Goal: Task Accomplishment & Management: Complete application form

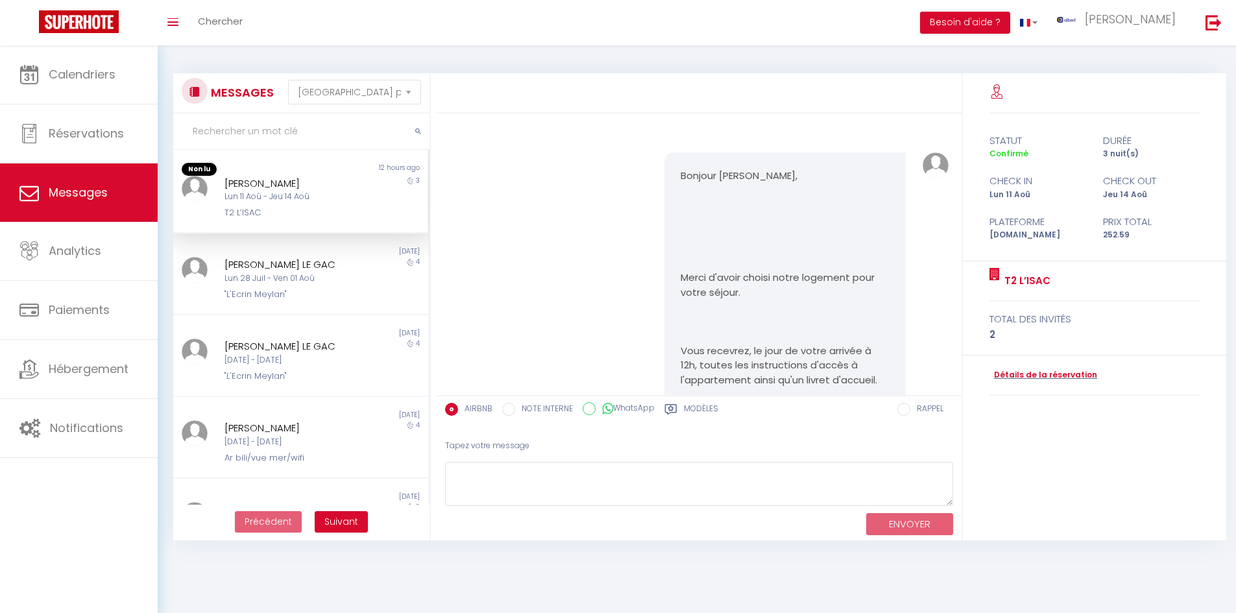
select select "message"
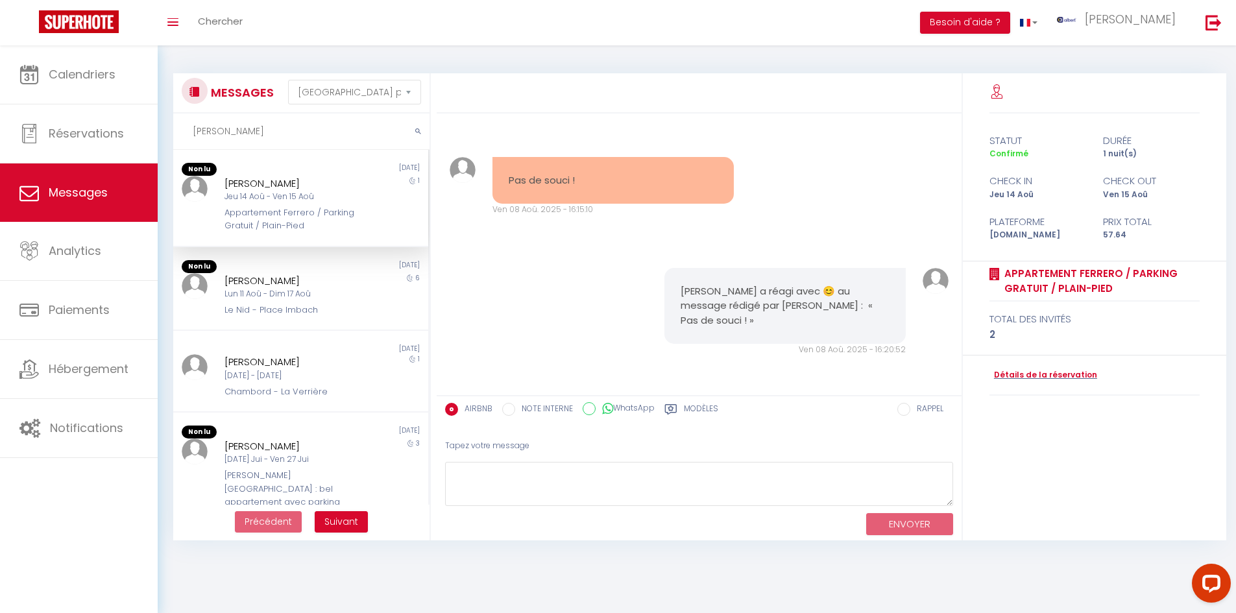
scroll to position [1311, 0]
type input "[PERSON_NAME]"
click at [329, 292] on div "Lun 11 Aoû - Dim 17 Aoû" at bounding box center [291, 294] width 132 height 12
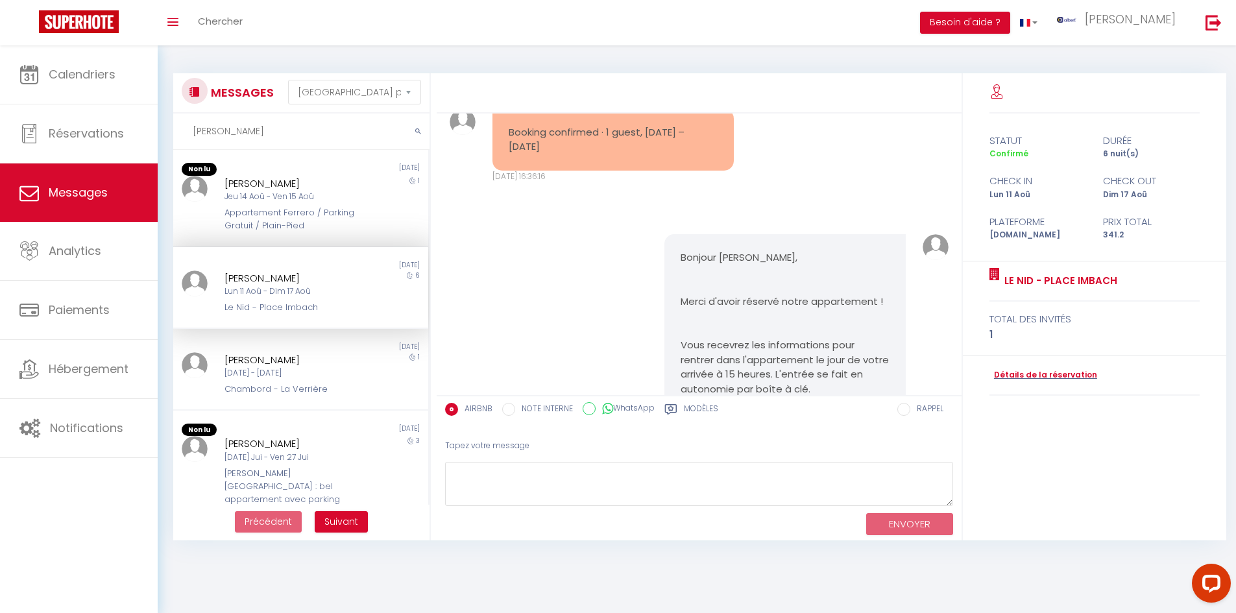
scroll to position [584, 0]
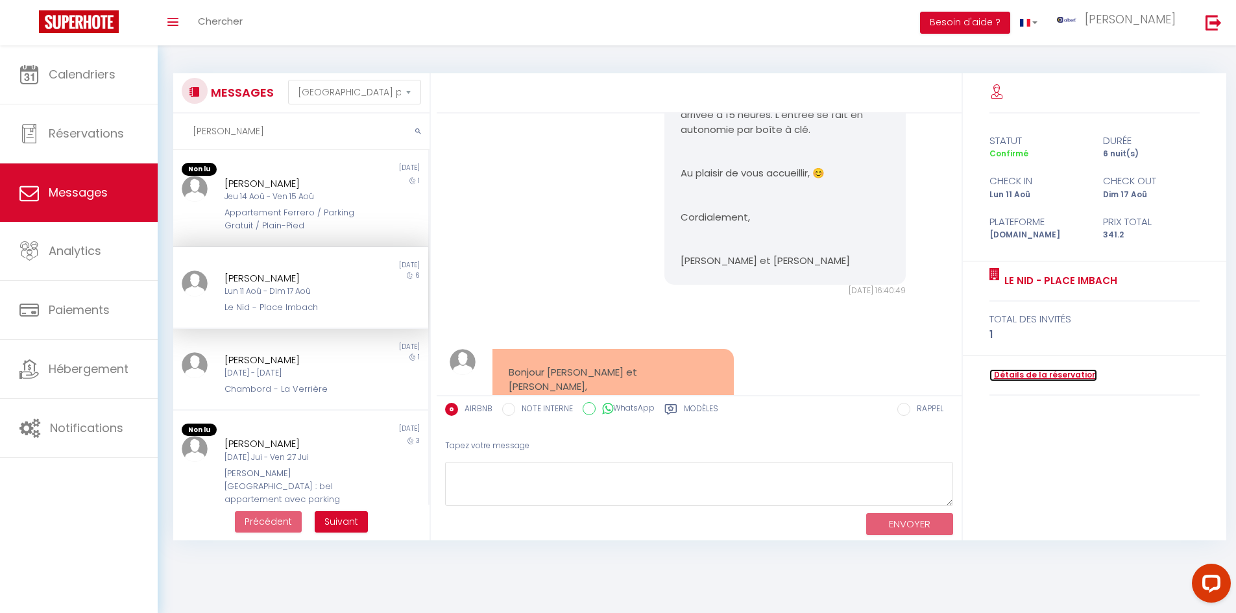
click at [1015, 374] on link "Détails de la réservation" at bounding box center [1044, 375] width 108 height 12
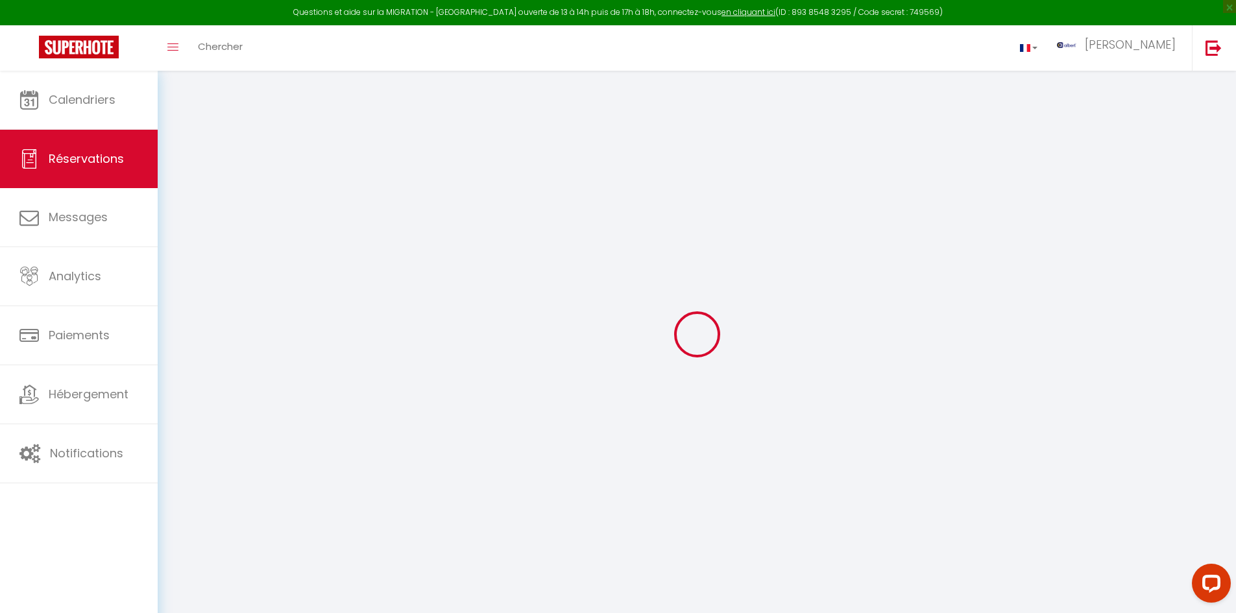
type input "[PERSON_NAME]"
type input "[EMAIL_ADDRESS][DOMAIN_NAME]"
type input "[PHONE_NUMBER]"
select select
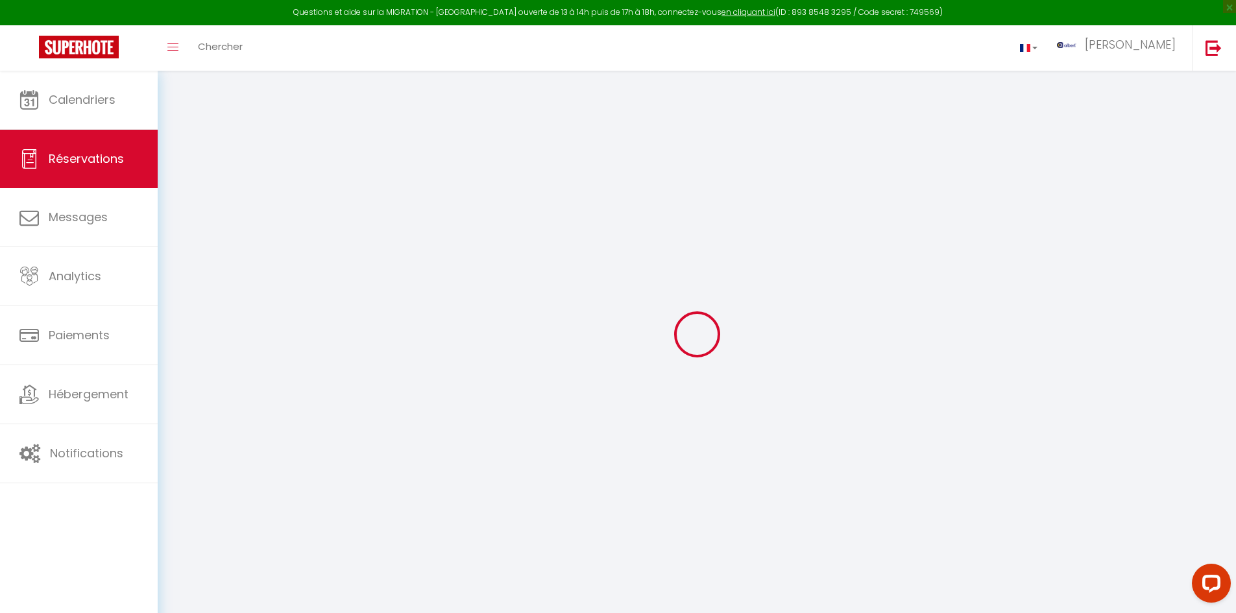
type input "49.2"
select select "63913"
select select "1"
select select
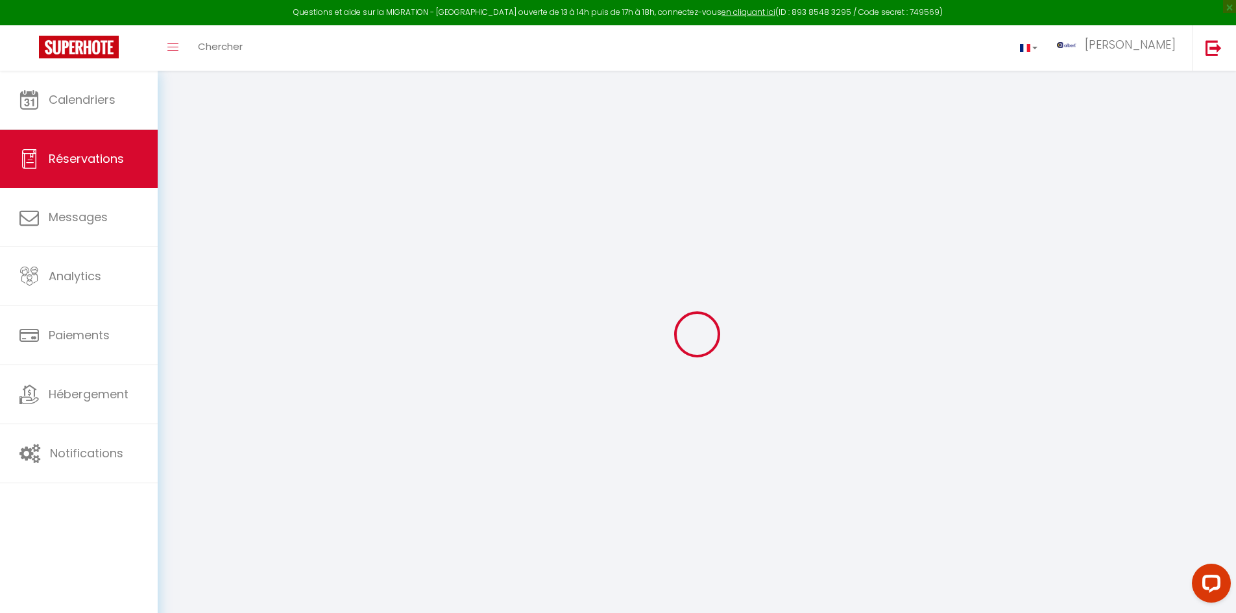
type input "1"
select select "12"
select select
type input "293"
checkbox input "false"
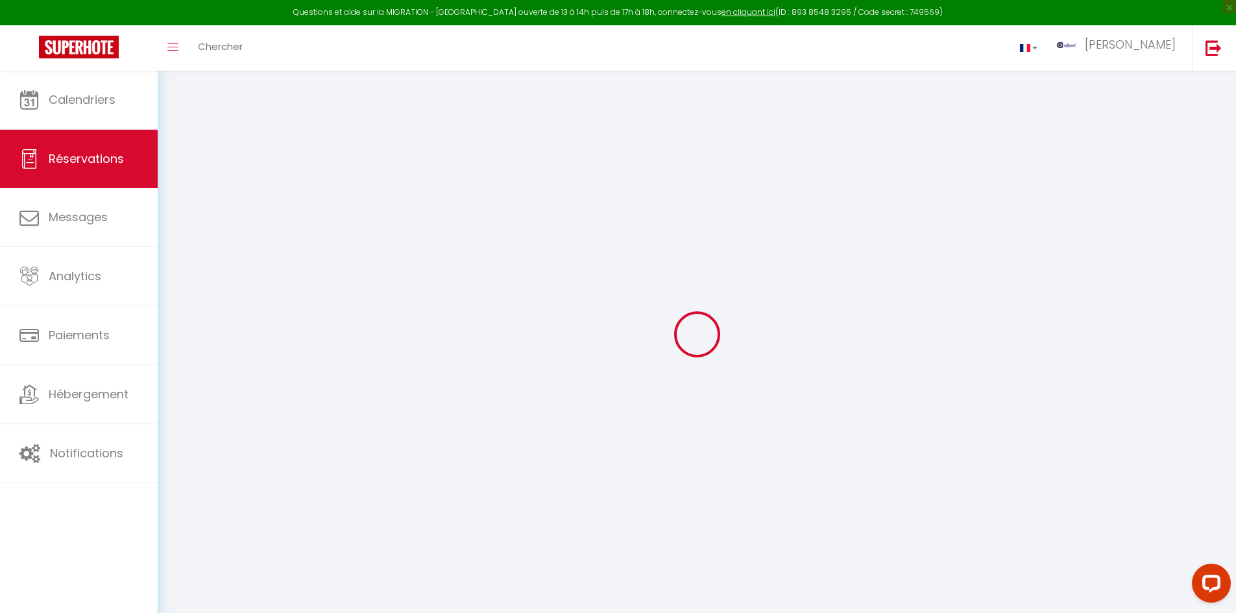
select select "1"
type input "30"
type input "0"
select select
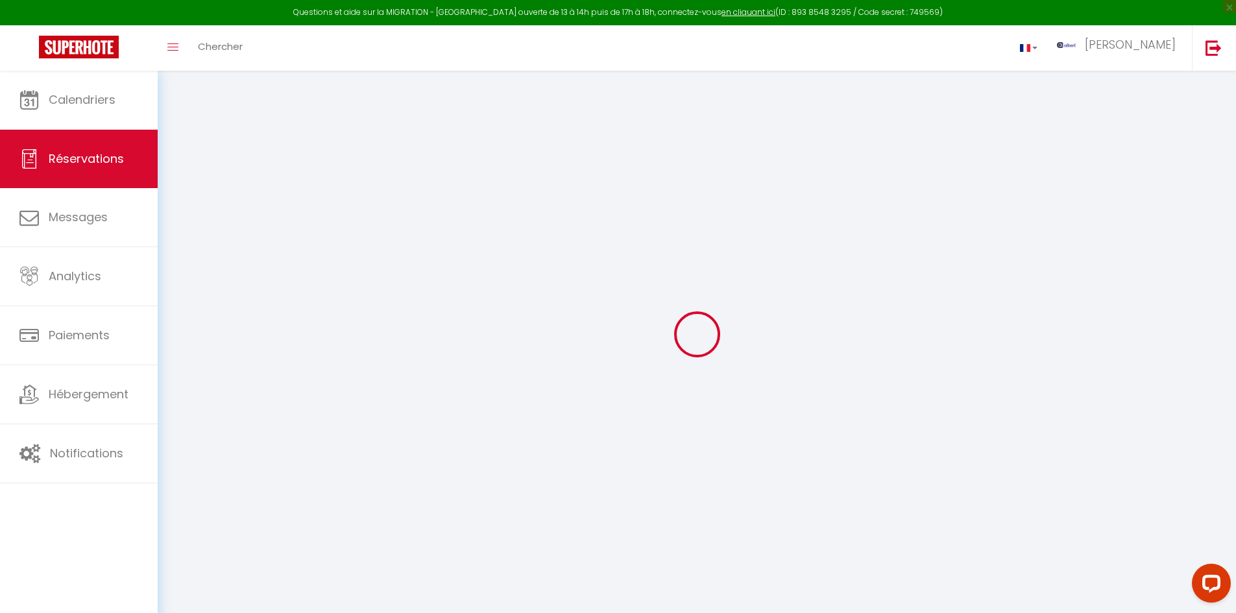
select select
select select "15"
checkbox input "false"
select select
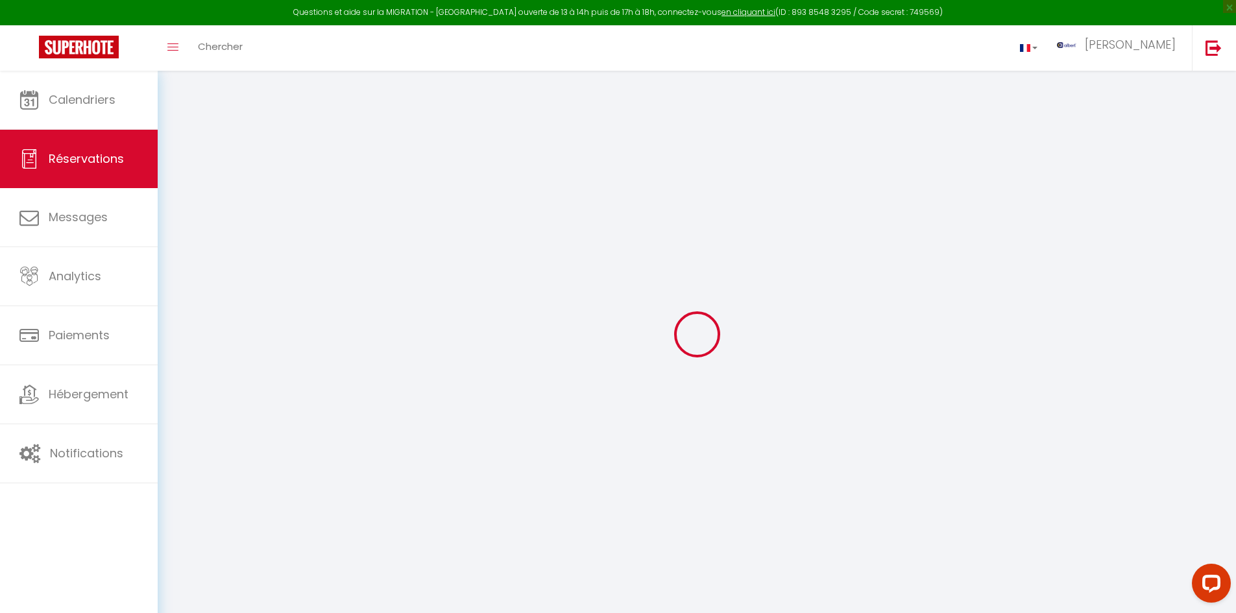
select select
checkbox input "false"
select select
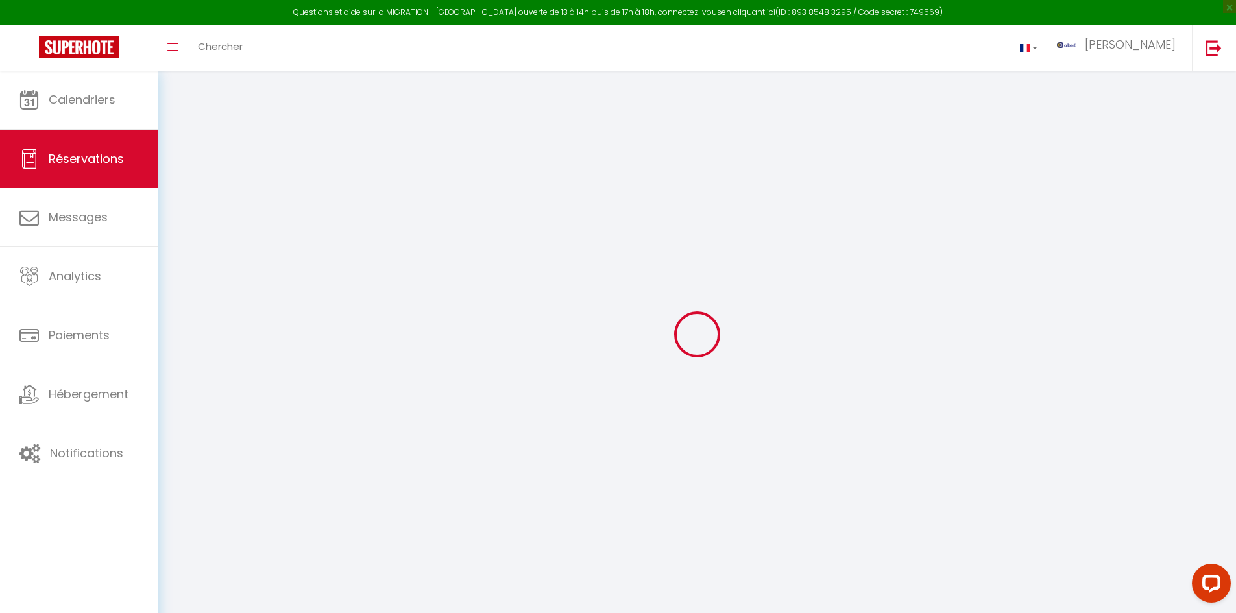
select select
checkbox input "false"
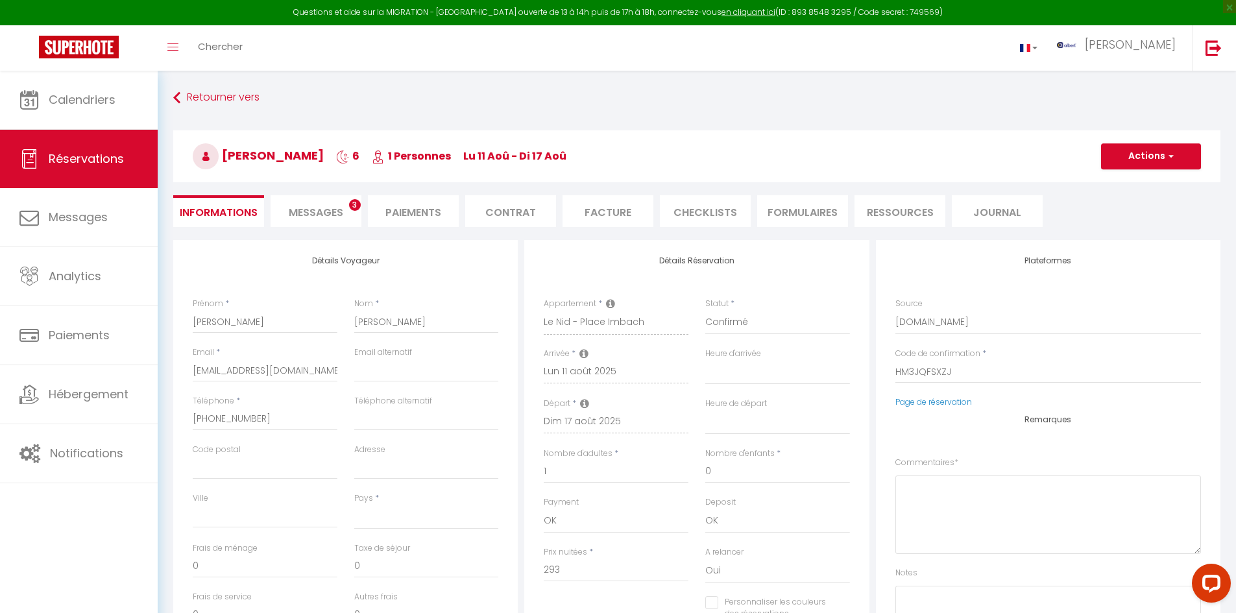
select select
checkbox input "false"
select select
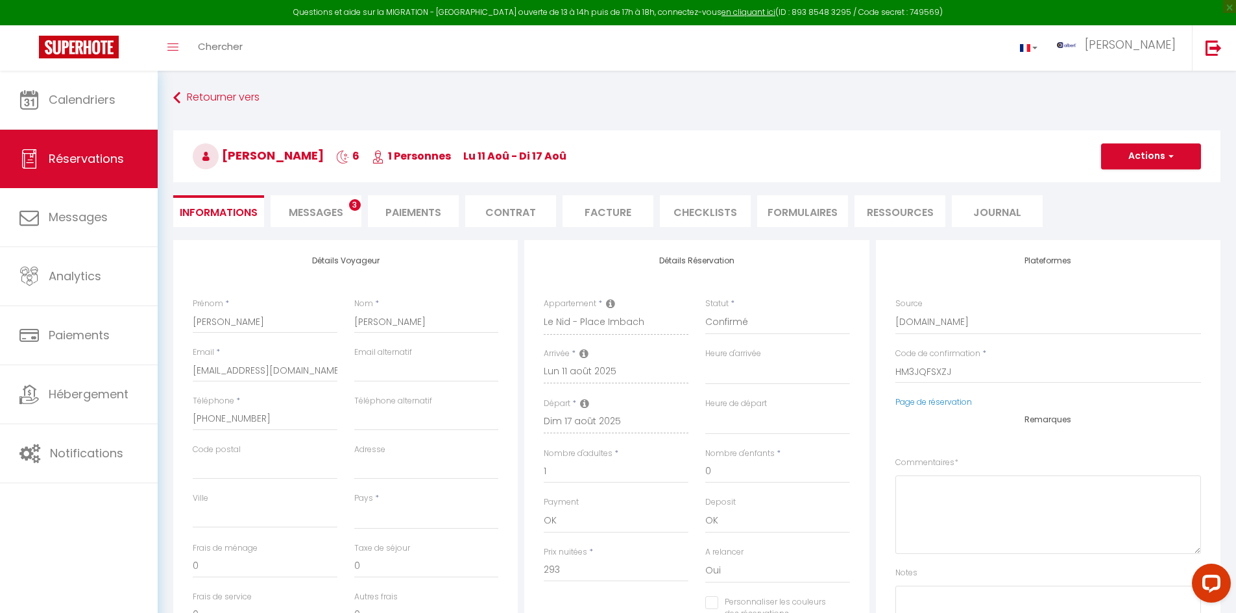
type input "35"
type input "13.2"
select select
checkbox input "false"
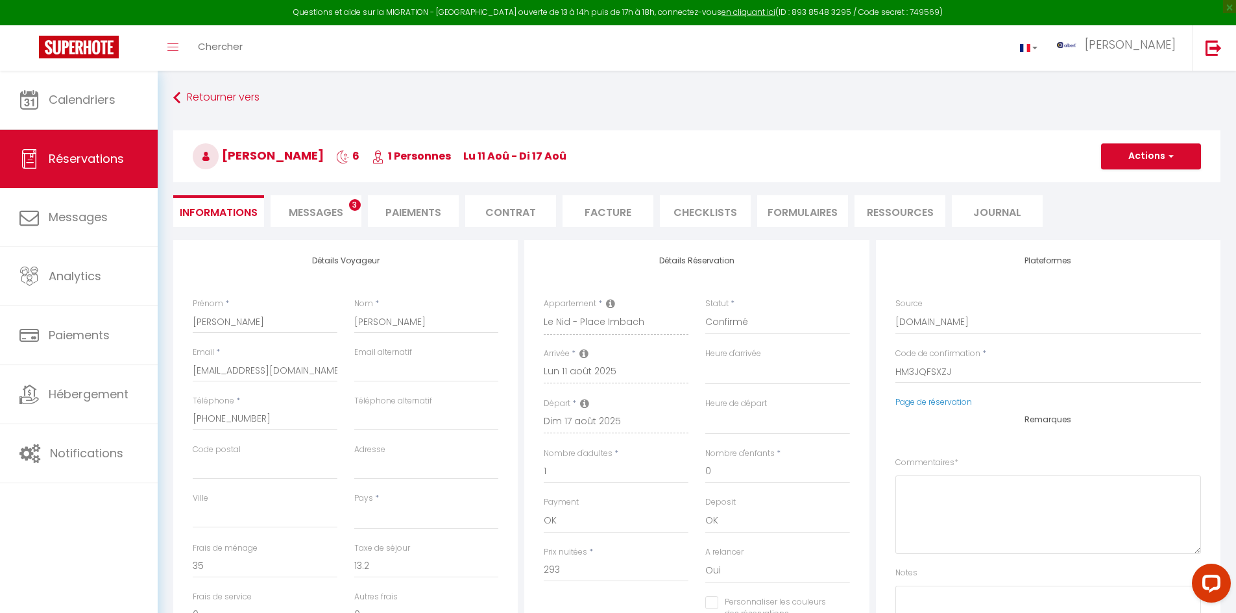
select select
checkbox input "false"
select select
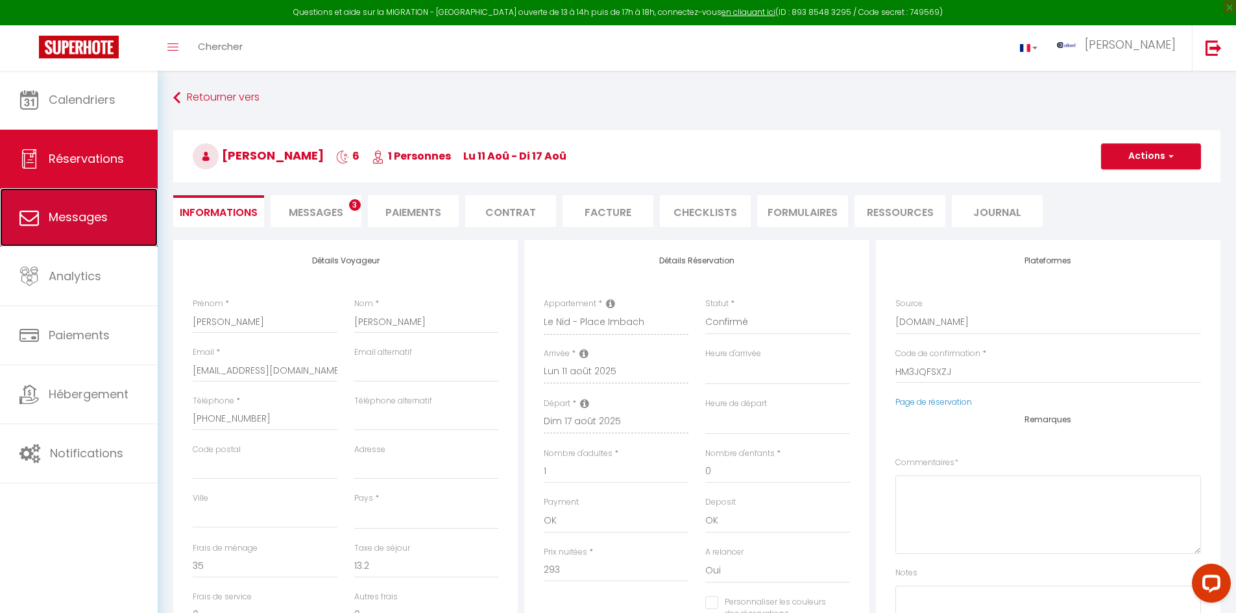
click at [86, 214] on span "Messages" at bounding box center [78, 217] width 59 height 16
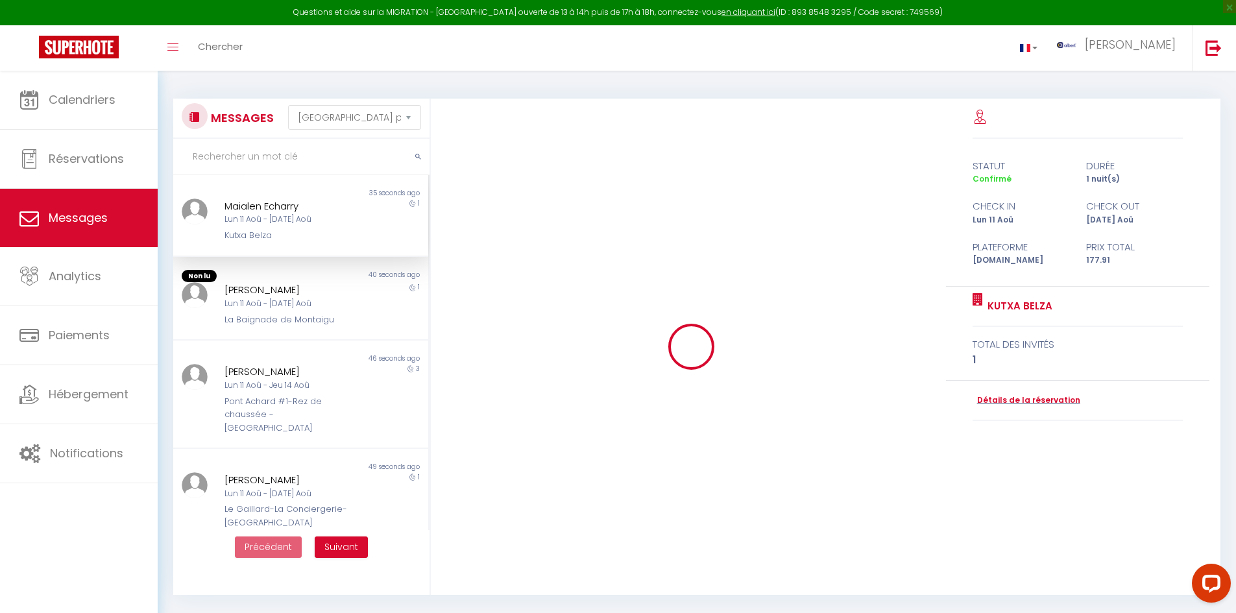
click at [254, 155] on input "text" at bounding box center [301, 157] width 256 height 36
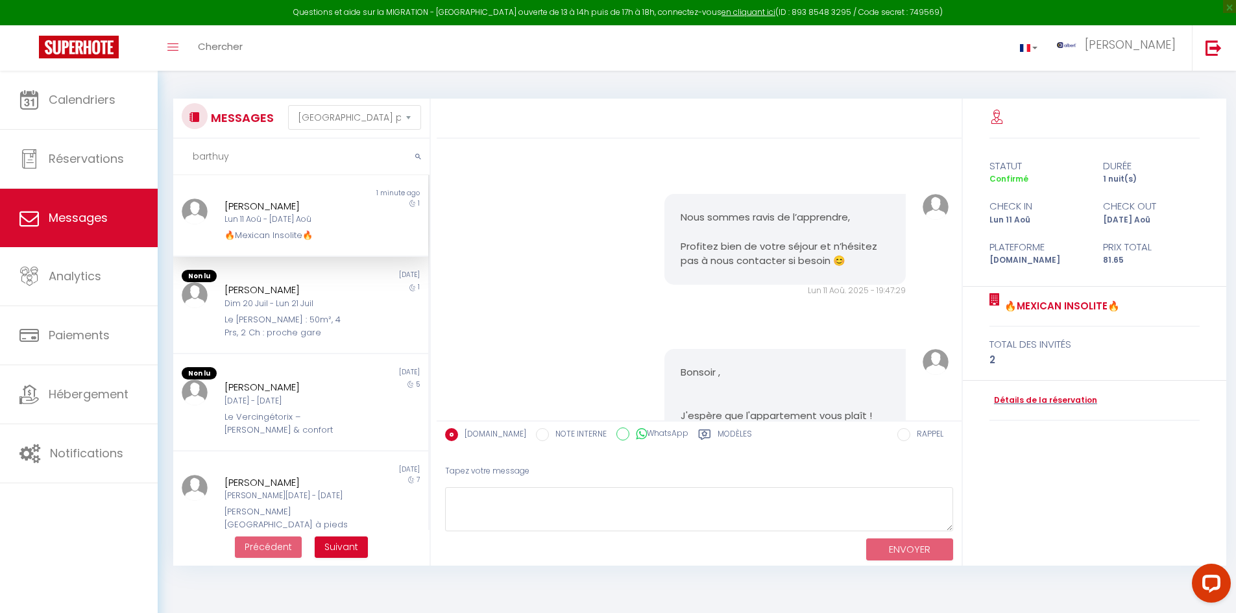
scroll to position [6167, 0]
drag, startPoint x: 226, startPoint y: 231, endPoint x: 363, endPoint y: 231, distance: 136.9
click at [363, 231] on div "[PERSON_NAME] 11 Aoû - [DATE] Aoû 🔥[DEMOGRAPHIC_DATA] Insolite🔥 1" at bounding box center [300, 221] width 255 height 44
copy div "🔥Mexican Insolite🔥"
click at [241, 160] on input "barthuy" at bounding box center [301, 157] width 256 height 36
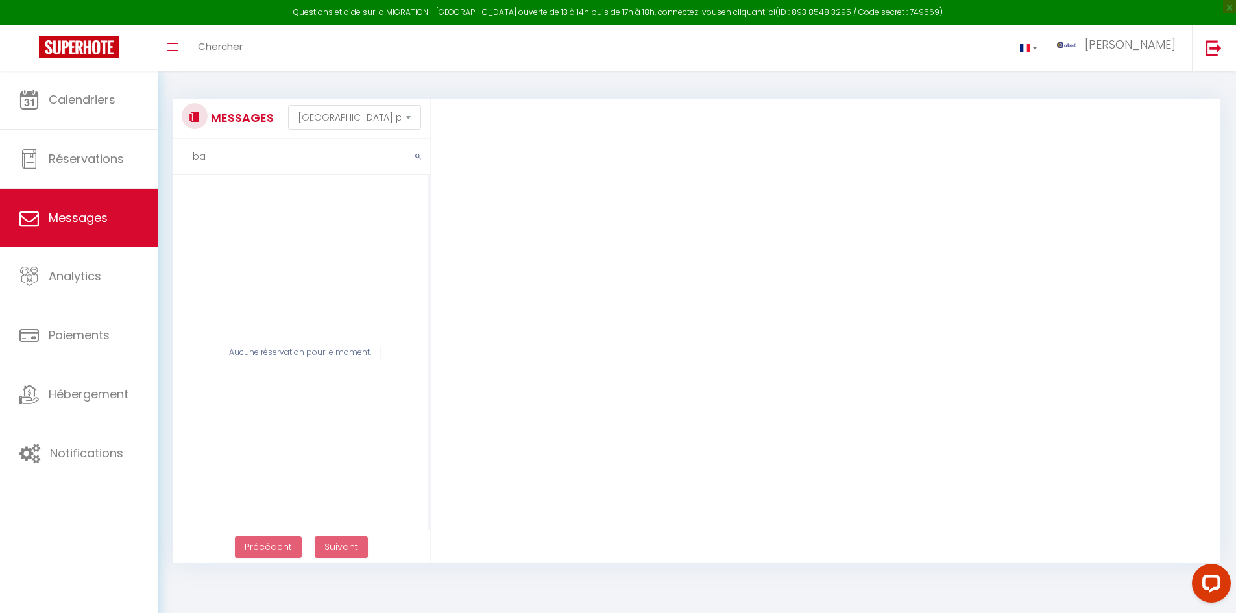
type input "b"
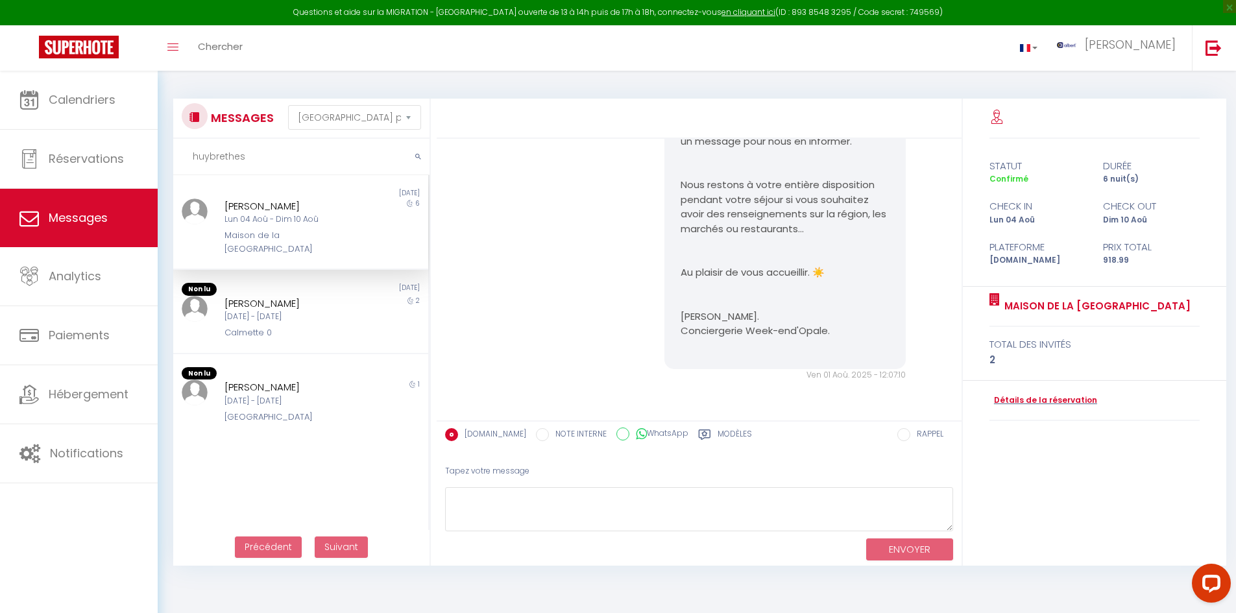
scroll to position [6156, 0]
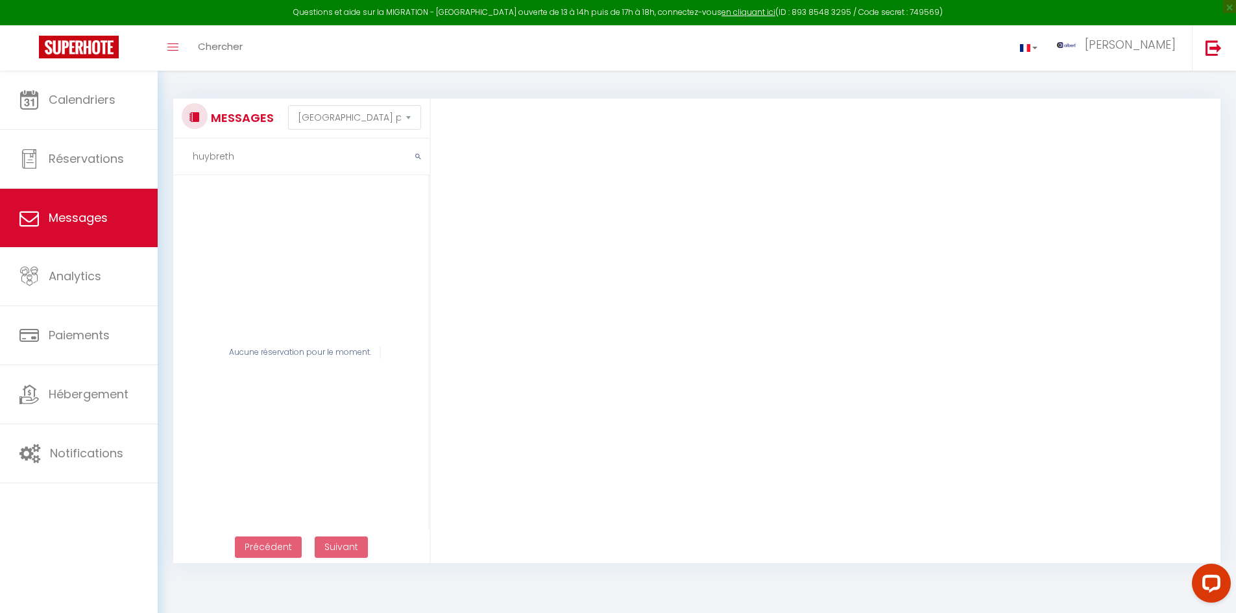
type input "huybreth"
